Goal: Communication & Community: Participate in discussion

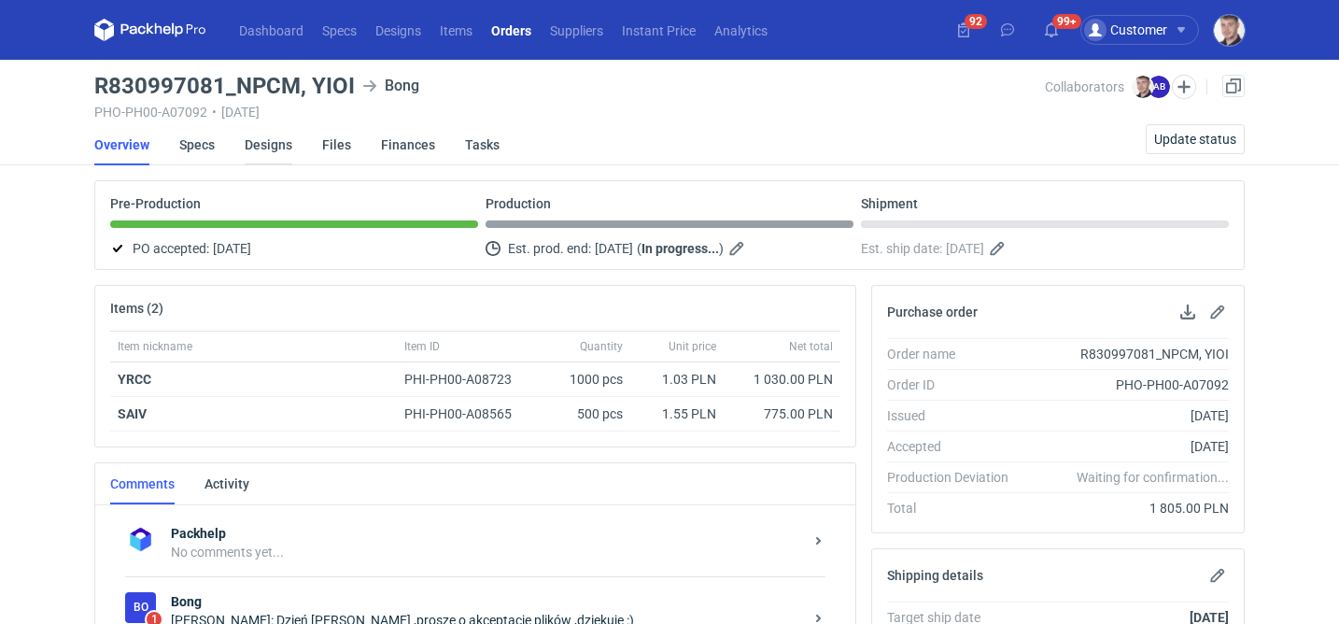
click at [267, 137] on link "Designs" at bounding box center [269, 144] width 48 height 41
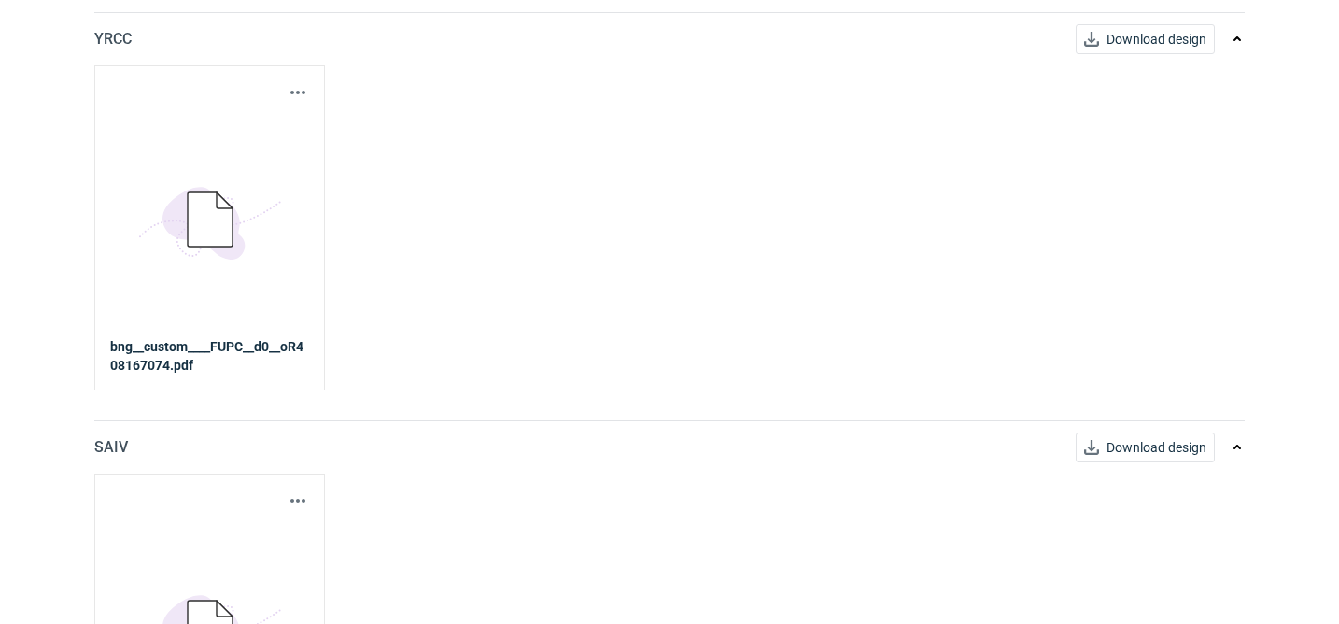
scroll to position [246, 0]
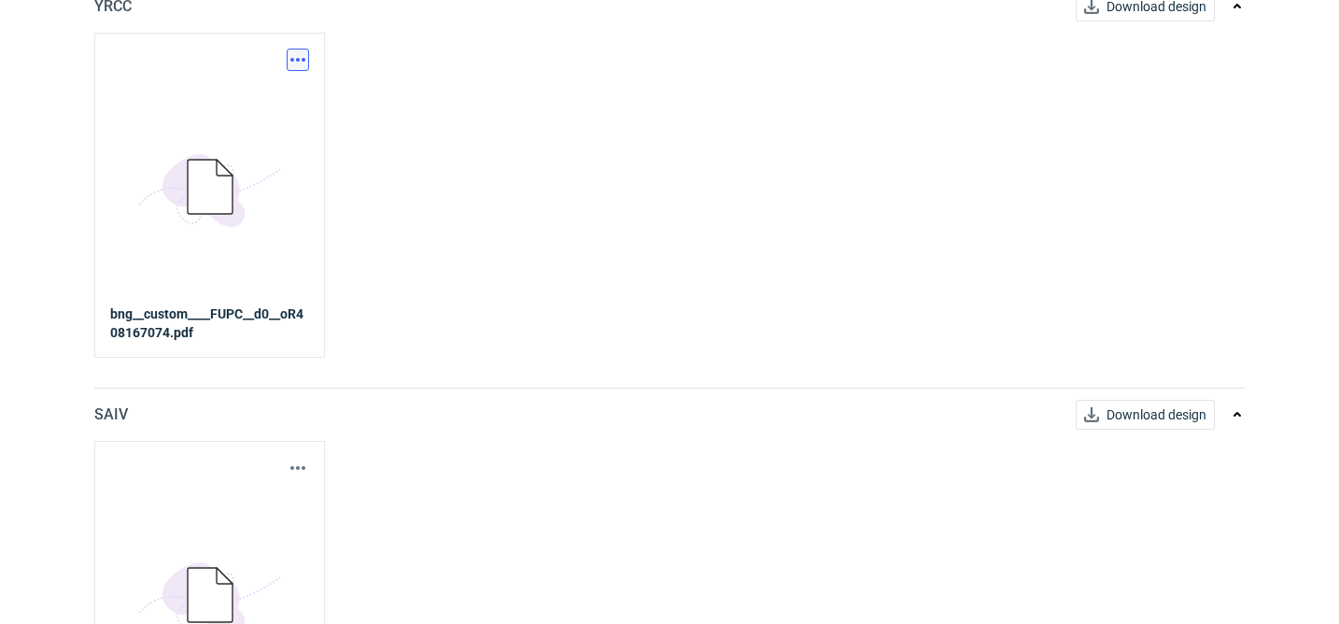
click at [300, 63] on button "button" at bounding box center [298, 60] width 22 height 22
click at [277, 109] on link "Download design part" at bounding box center [216, 101] width 172 height 30
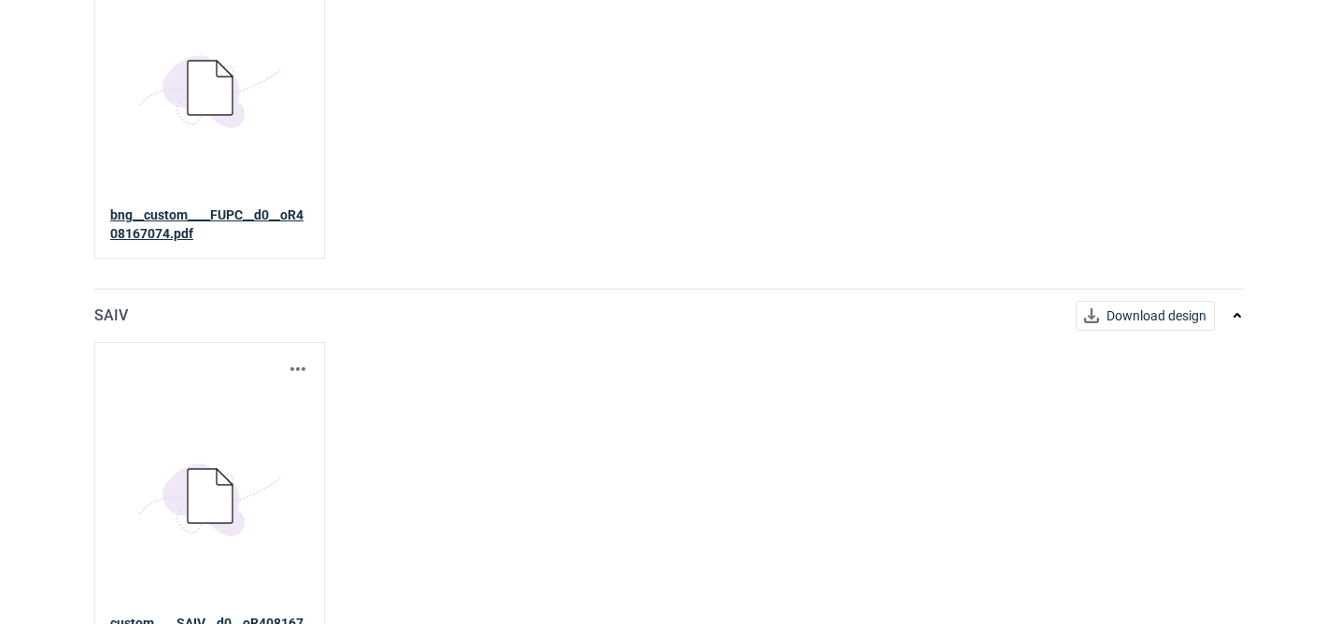
scroll to position [387, 0]
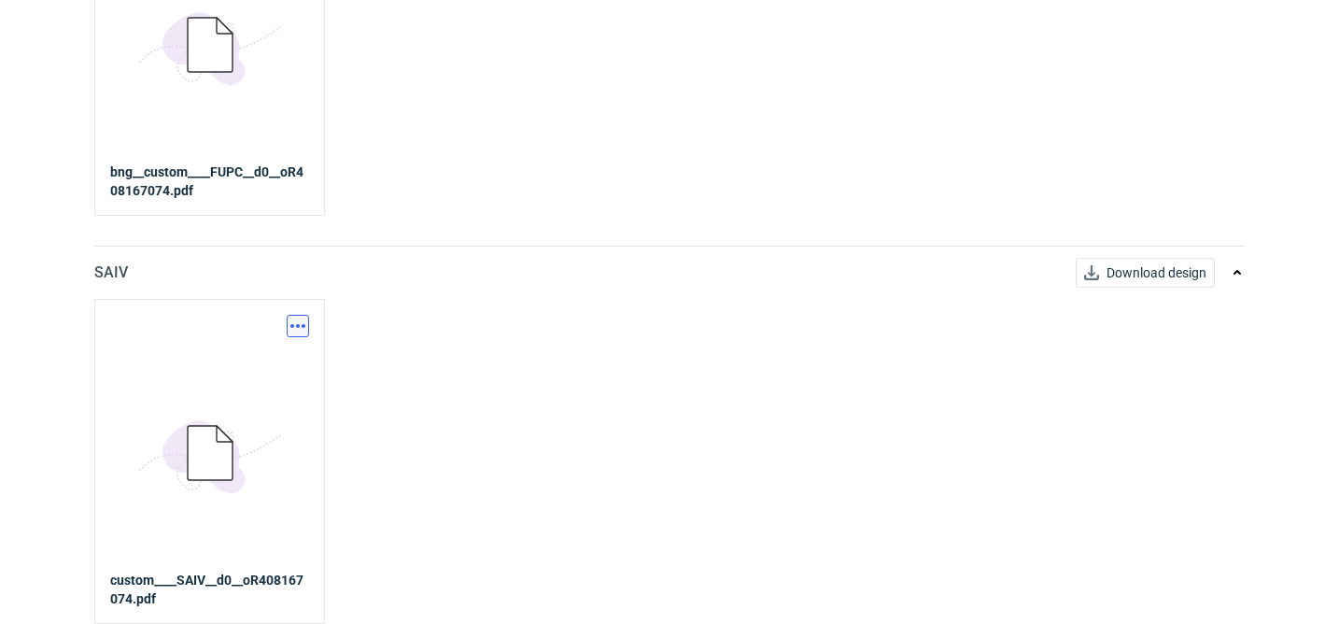
click at [291, 316] on button "button" at bounding box center [298, 326] width 22 height 22
click at [250, 368] on link "Download design part" at bounding box center [216, 367] width 172 height 30
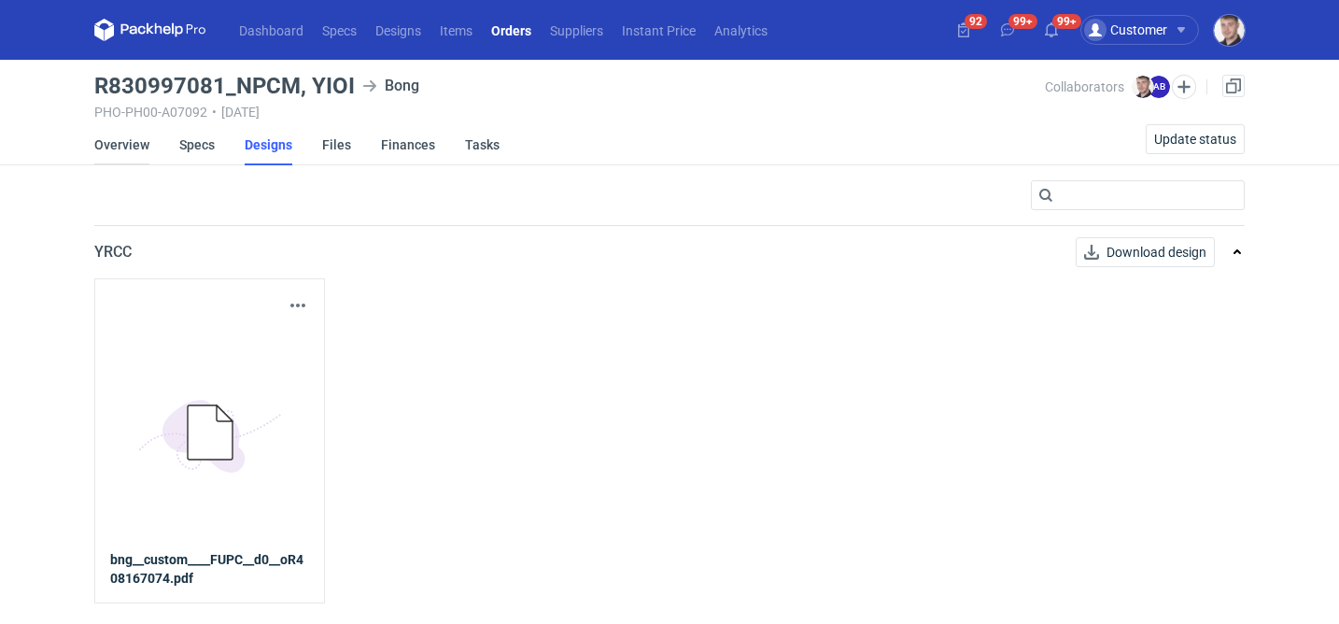
click at [129, 147] on link "Overview" at bounding box center [121, 144] width 55 height 41
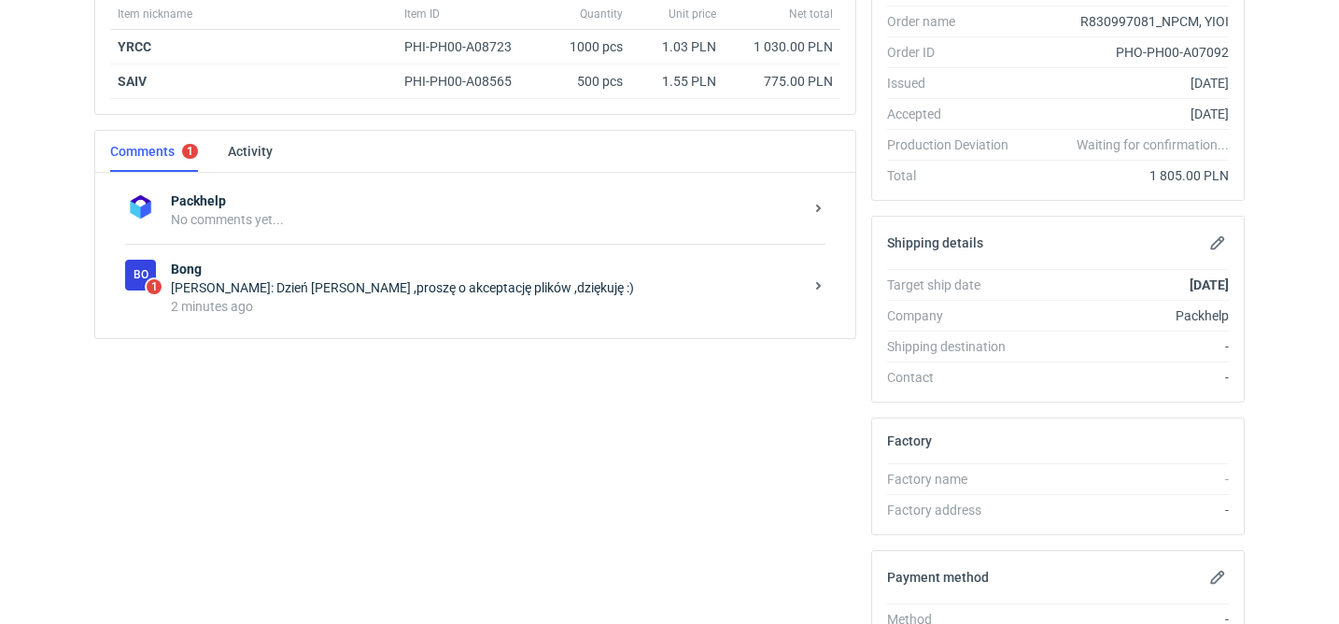
scroll to position [534, 0]
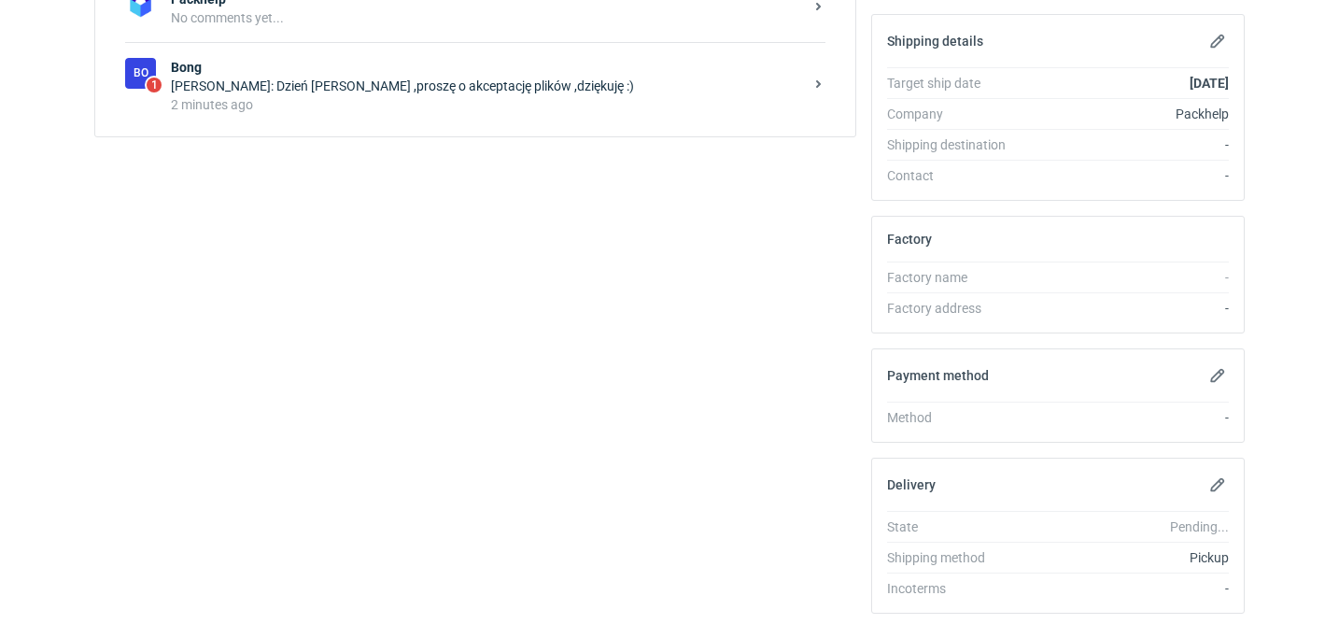
click at [458, 110] on div "2 minutes ago" at bounding box center [487, 104] width 632 height 19
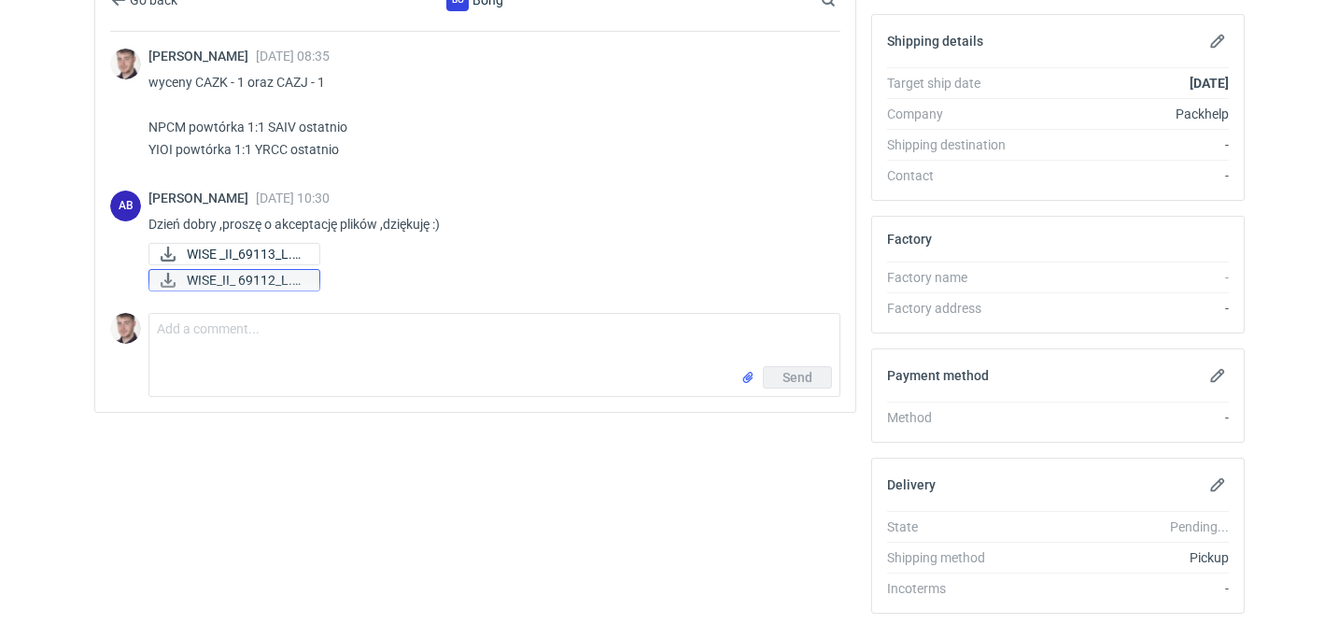
click at [265, 275] on span "WISE_II_ 69112_L.pdf" at bounding box center [246, 280] width 118 height 21
click at [250, 253] on span "WISE _II_69113_L.pdf" at bounding box center [246, 254] width 118 height 21
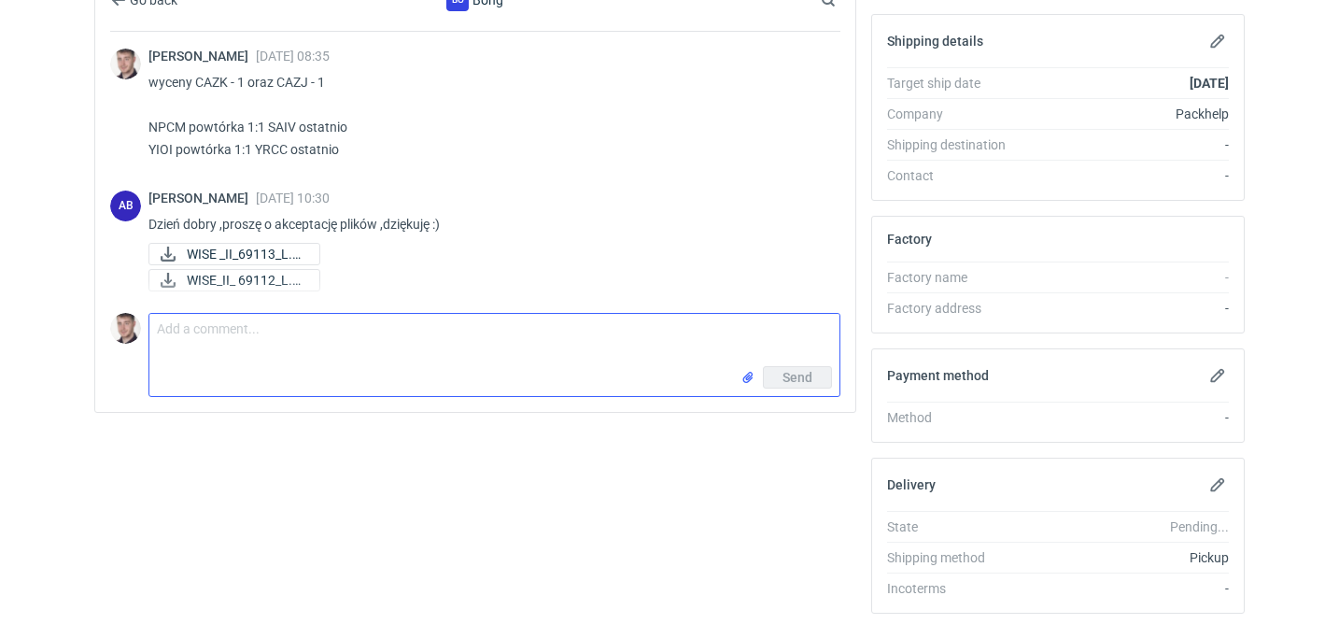
click at [375, 350] on textarea "Comment message" at bounding box center [494, 340] width 690 height 52
type textarea "akceptuje"
